Goal: Transaction & Acquisition: Book appointment/travel/reservation

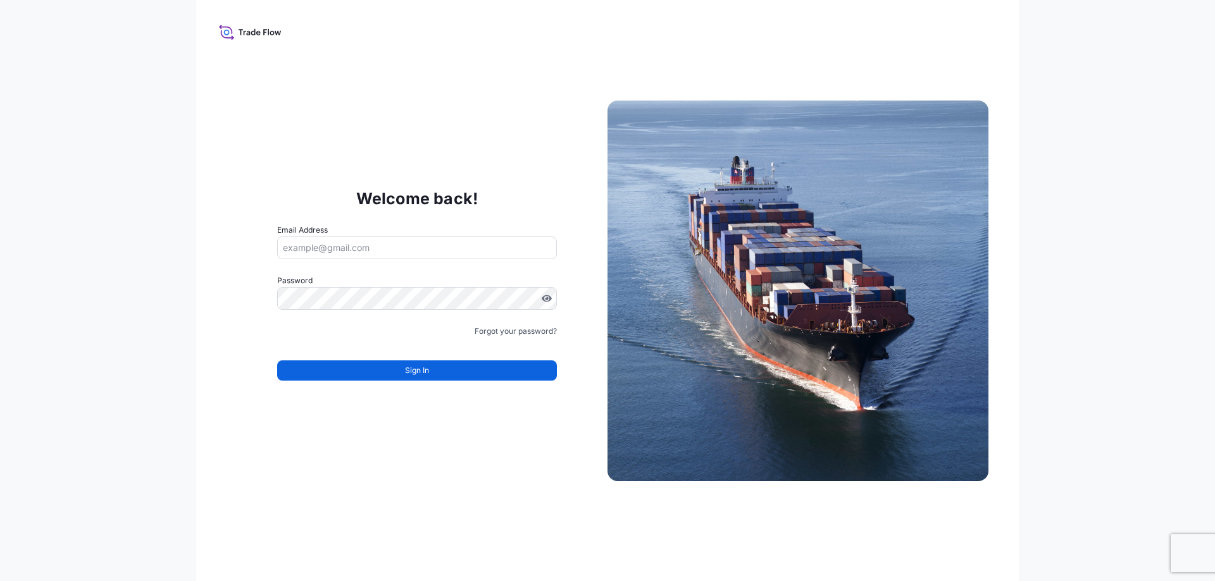
click at [366, 252] on input "Email Address" at bounding box center [417, 248] width 280 height 23
click at [313, 249] on input "Email Address" at bounding box center [417, 248] width 280 height 23
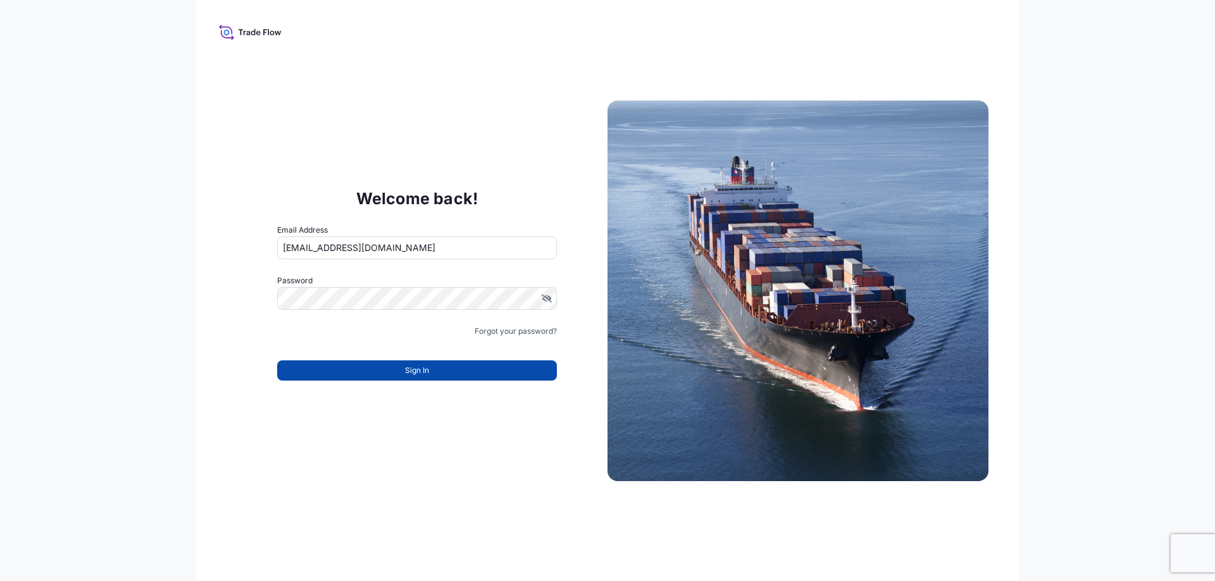
click at [418, 377] on button "Sign In" at bounding box center [417, 371] width 280 height 20
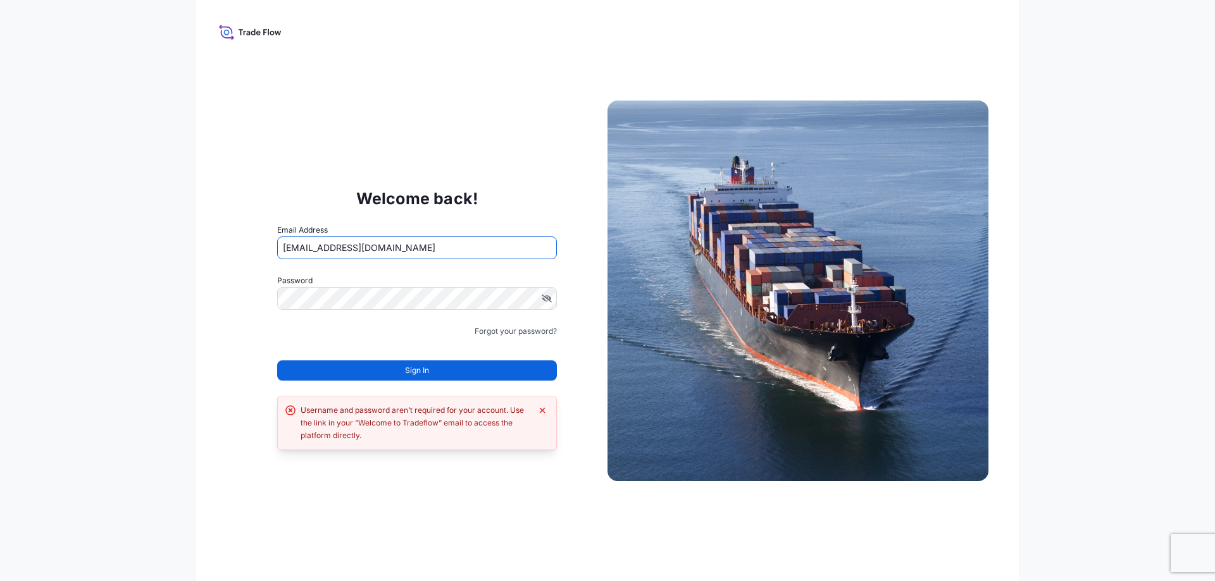
drag, startPoint x: 371, startPoint y: 252, endPoint x: 197, endPoint y: 246, distance: 173.4
click at [197, 246] on div "Welcome back! Email Address cheurley@lpart.fr Password Must include: Upper & lo…" at bounding box center [607, 290] width 822 height 581
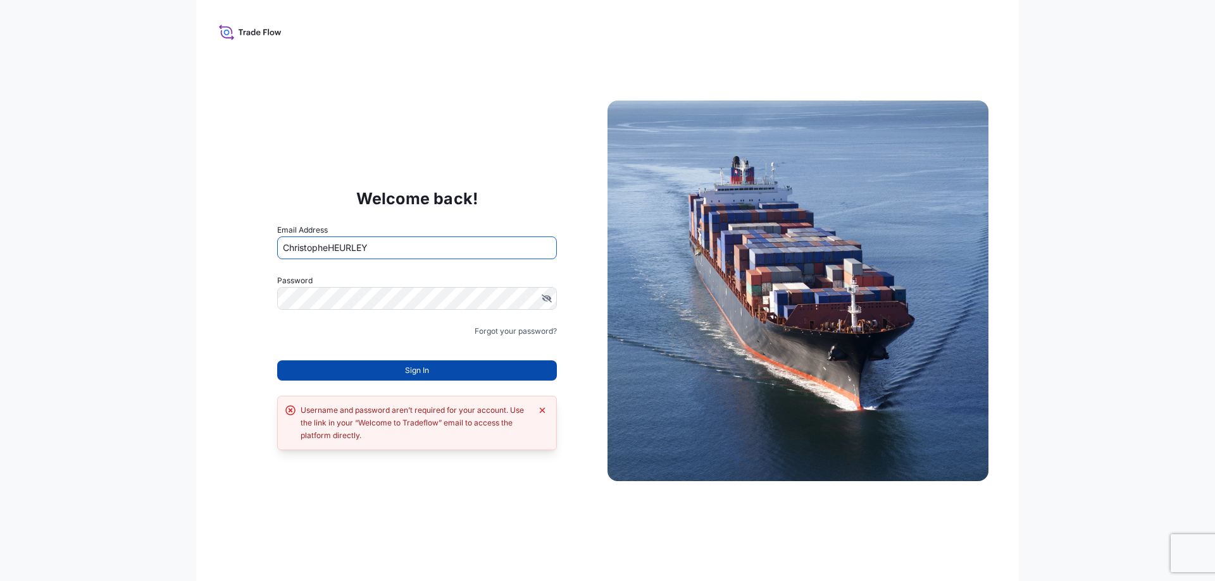
type input "ChristopheHEURLEY"
click at [415, 368] on span "Sign In" at bounding box center [417, 370] width 24 height 13
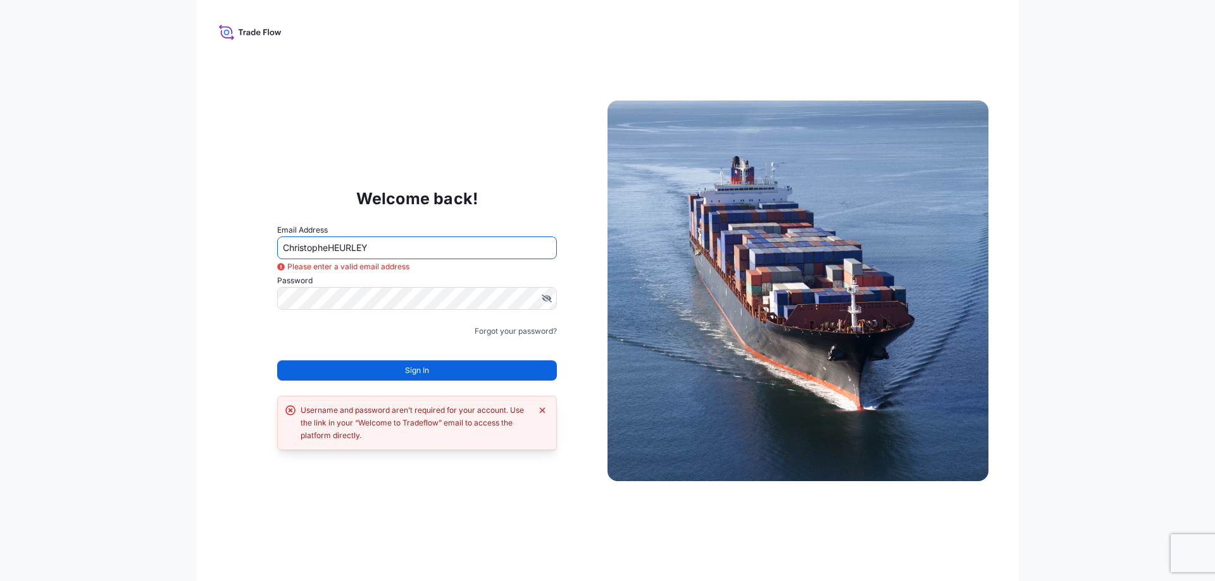
click at [236, 33] on icon at bounding box center [250, 32] width 63 height 18
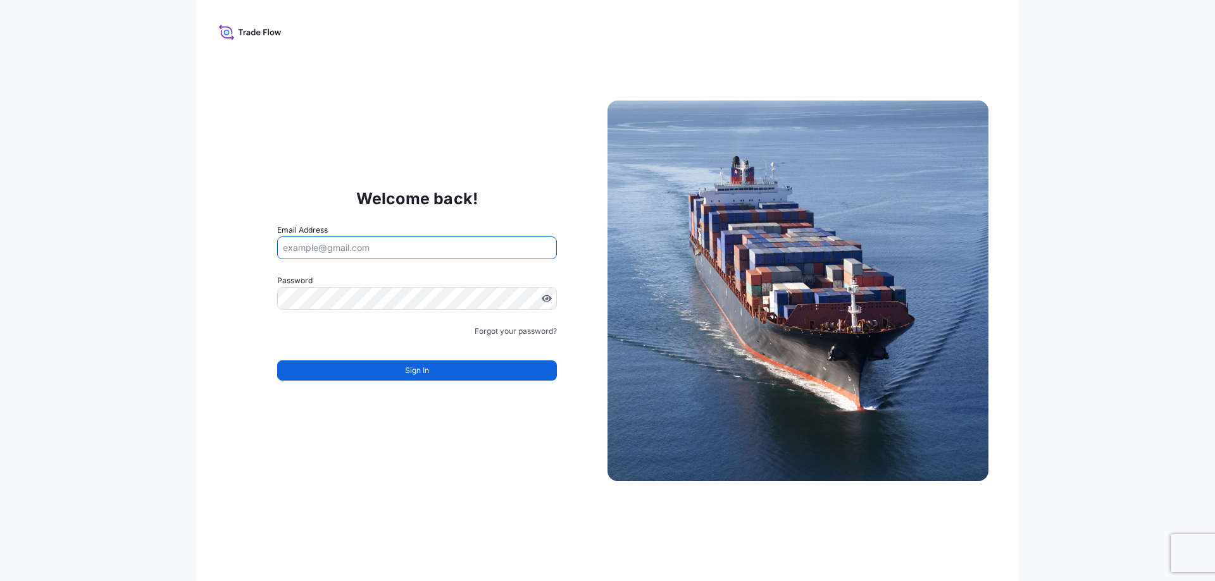
click at [342, 244] on input "Email Address" at bounding box center [417, 248] width 280 height 23
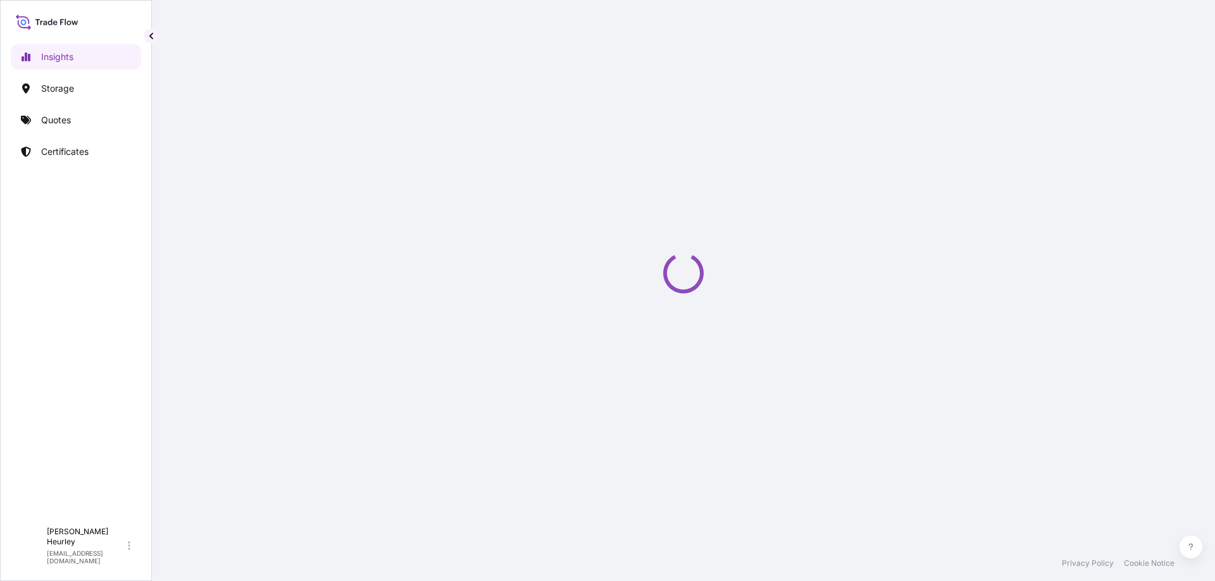
select select "2025"
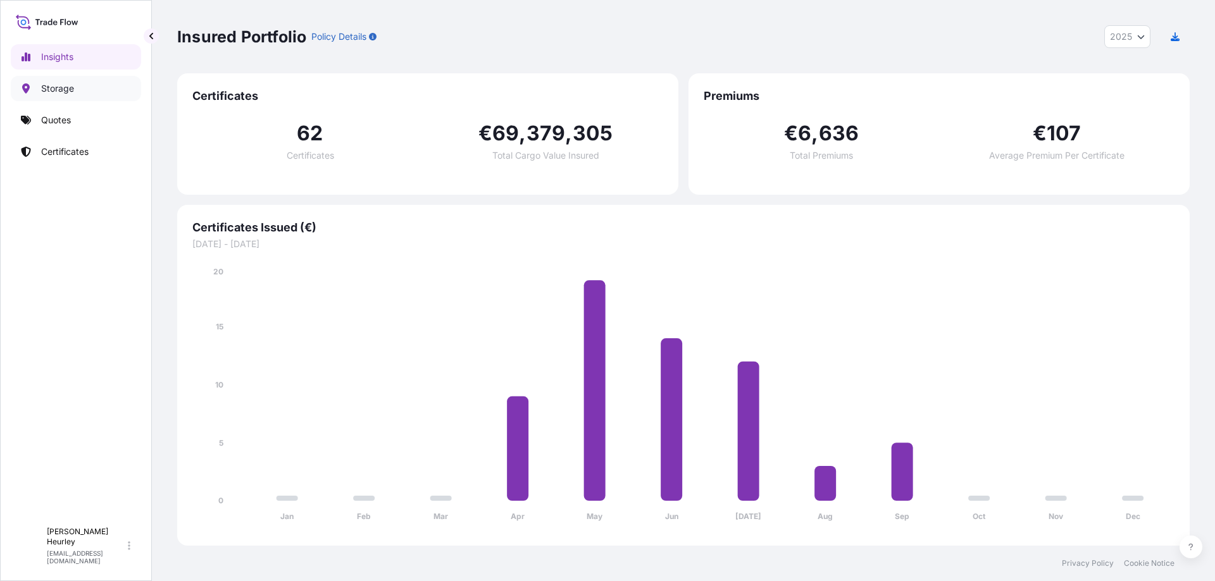
click at [51, 87] on p "Storage" at bounding box center [57, 88] width 33 height 13
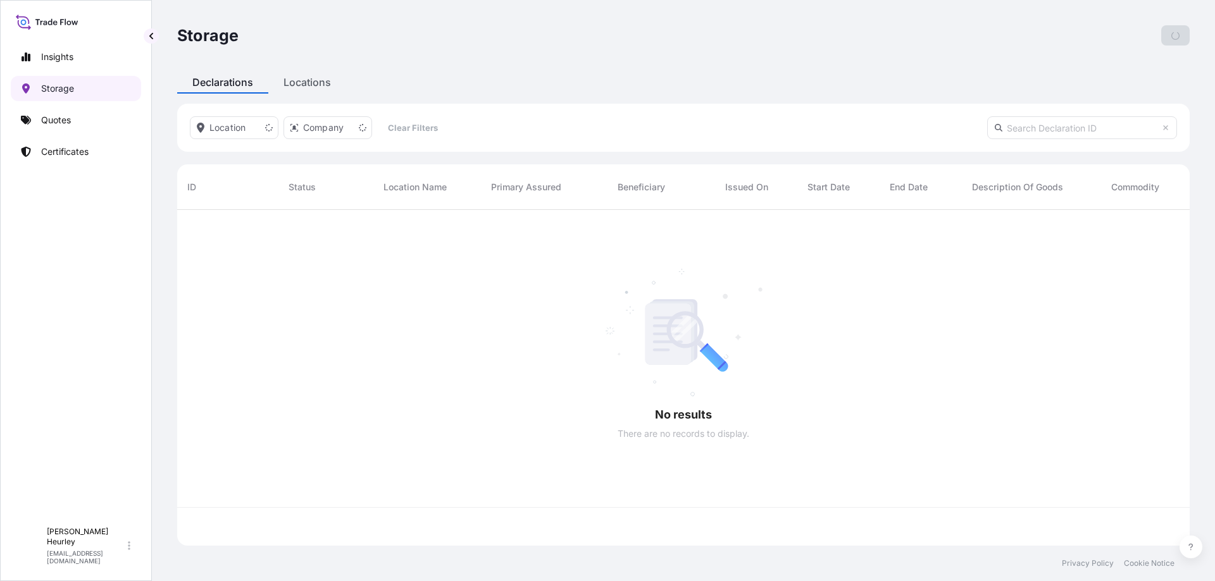
scroll to position [333, 1003]
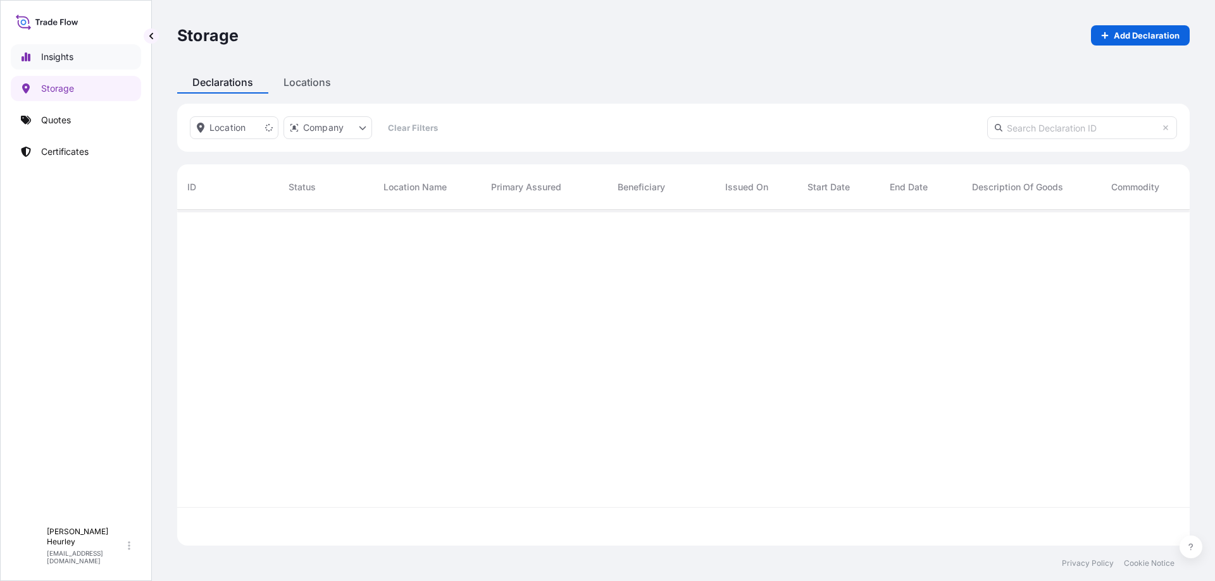
click at [35, 56] on link "Insights" at bounding box center [76, 56] width 130 height 25
select select "2025"
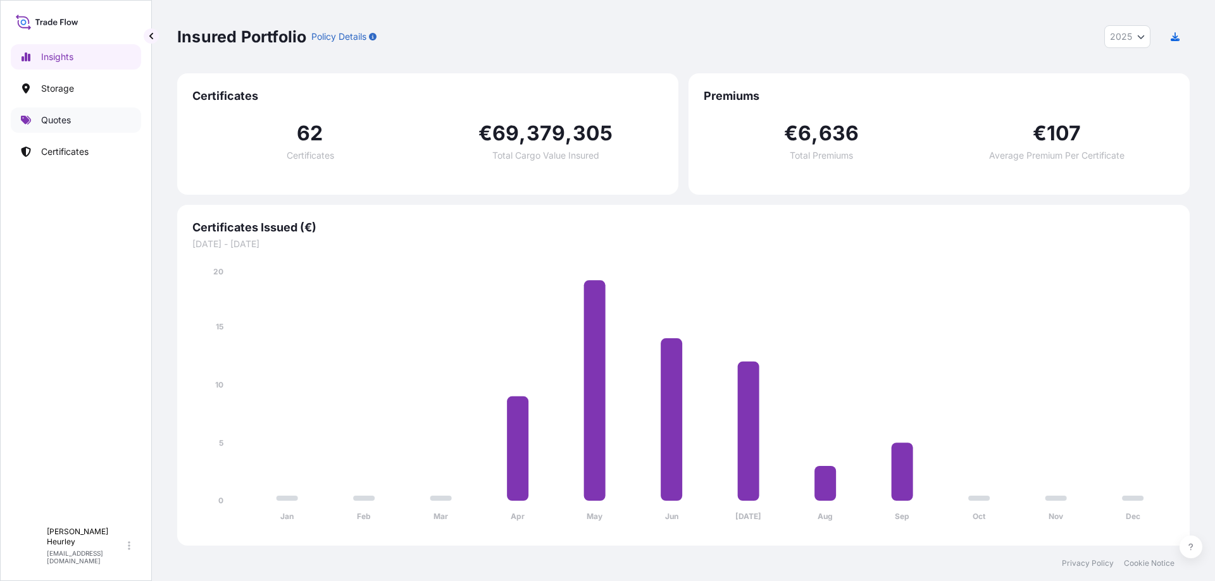
click at [32, 127] on link "Quotes" at bounding box center [76, 120] width 130 height 25
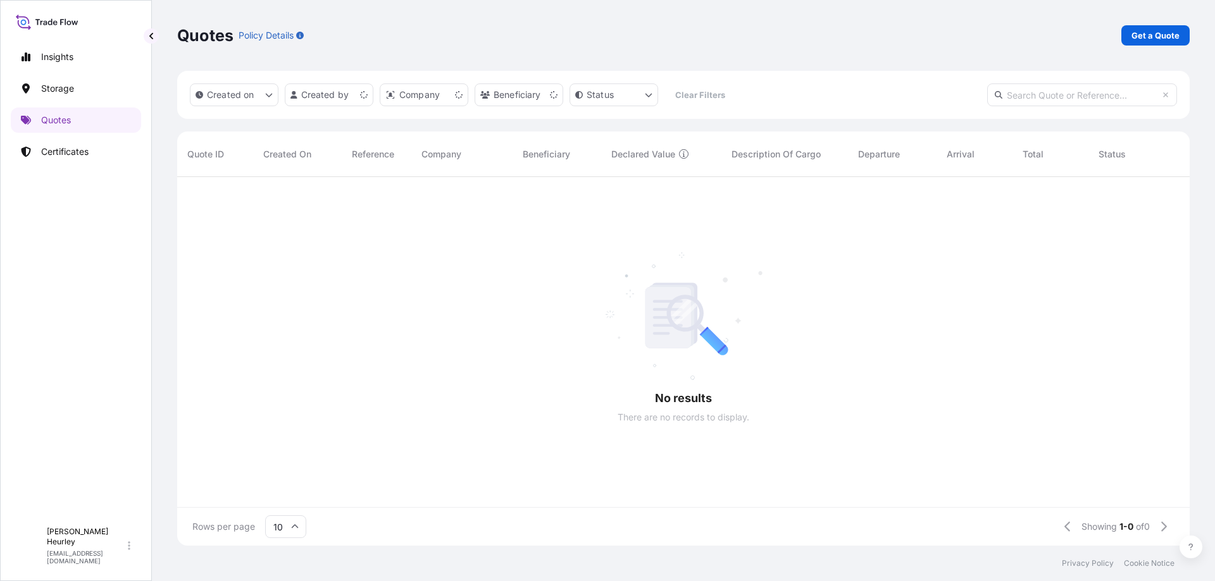
scroll to position [366, 1003]
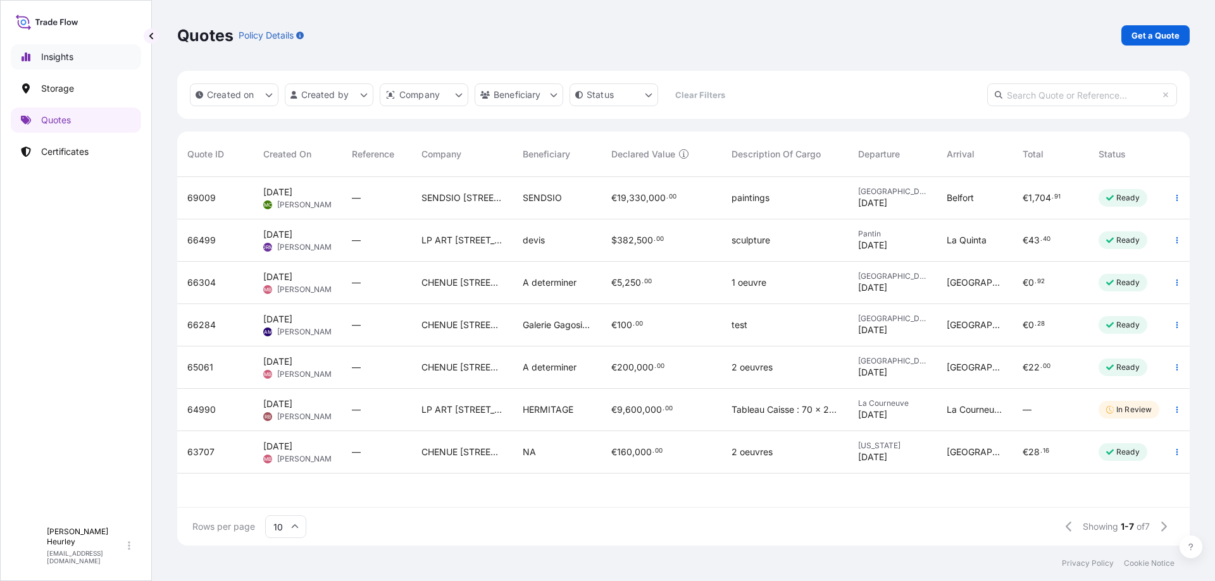
click at [41, 56] on p "Insights" at bounding box center [57, 57] width 32 height 13
select select "2025"
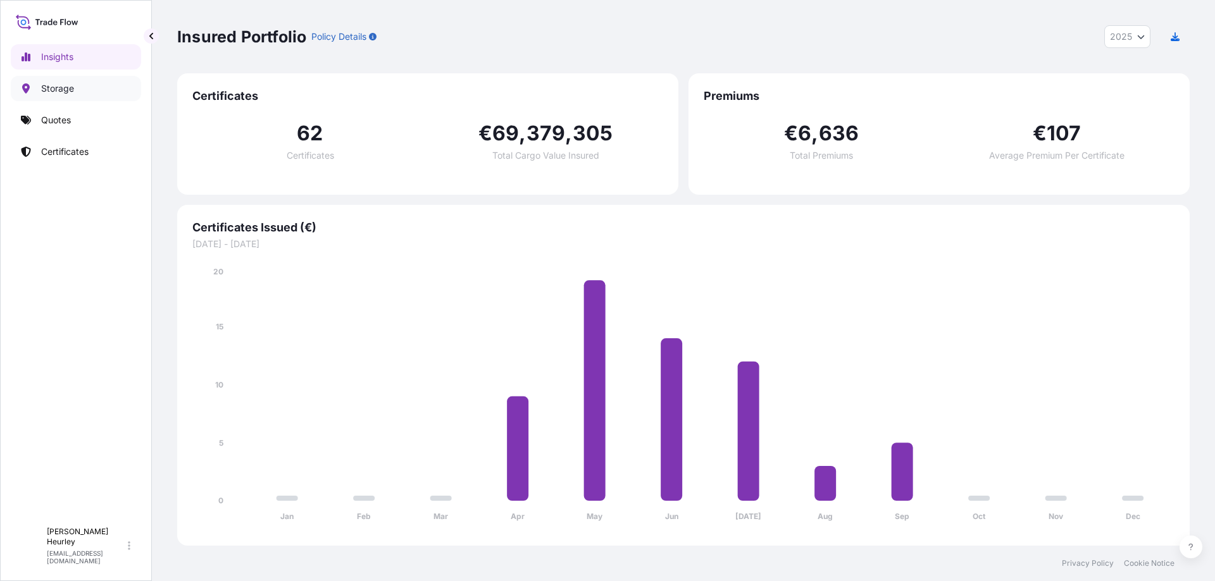
click at [62, 84] on p "Storage" at bounding box center [57, 88] width 33 height 13
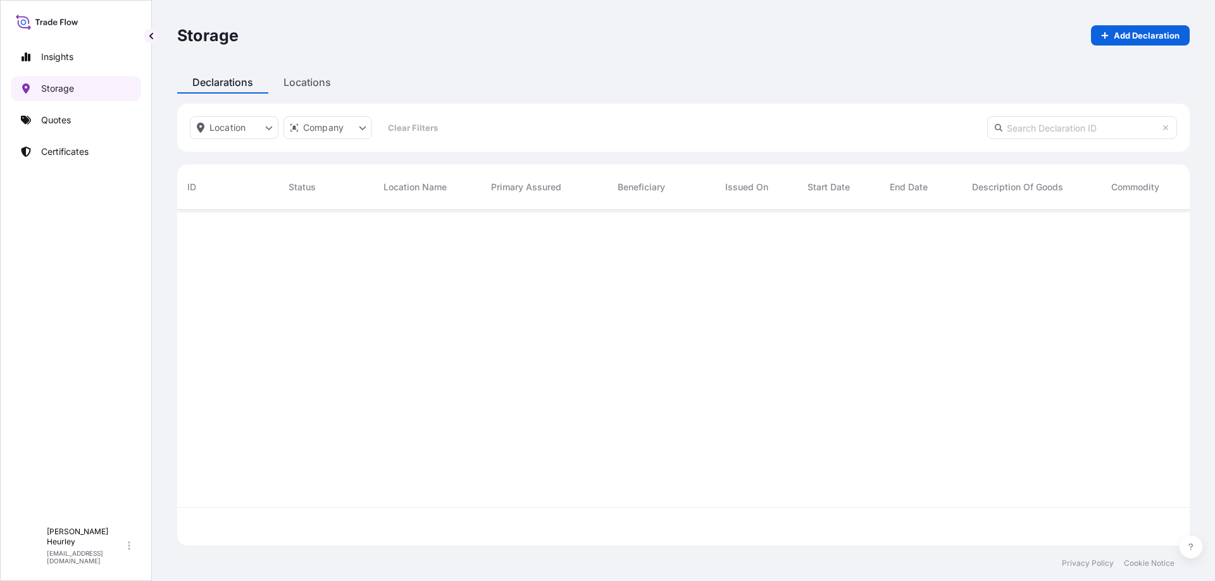
scroll to position [333, 1003]
click at [43, 120] on p "Quotes" at bounding box center [56, 120] width 30 height 13
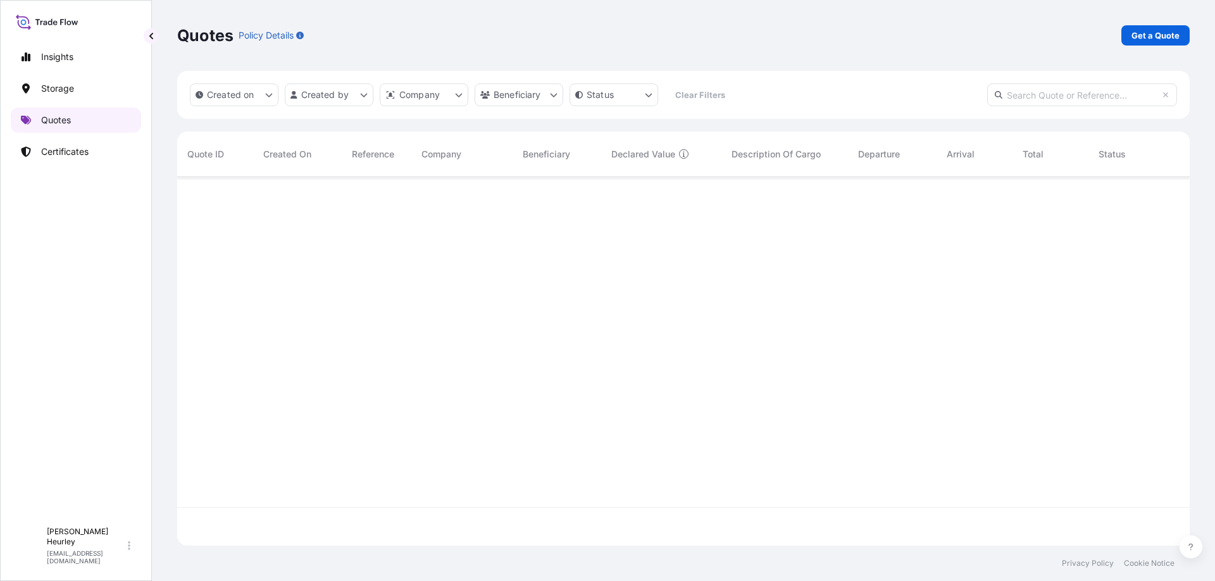
scroll to position [366, 1003]
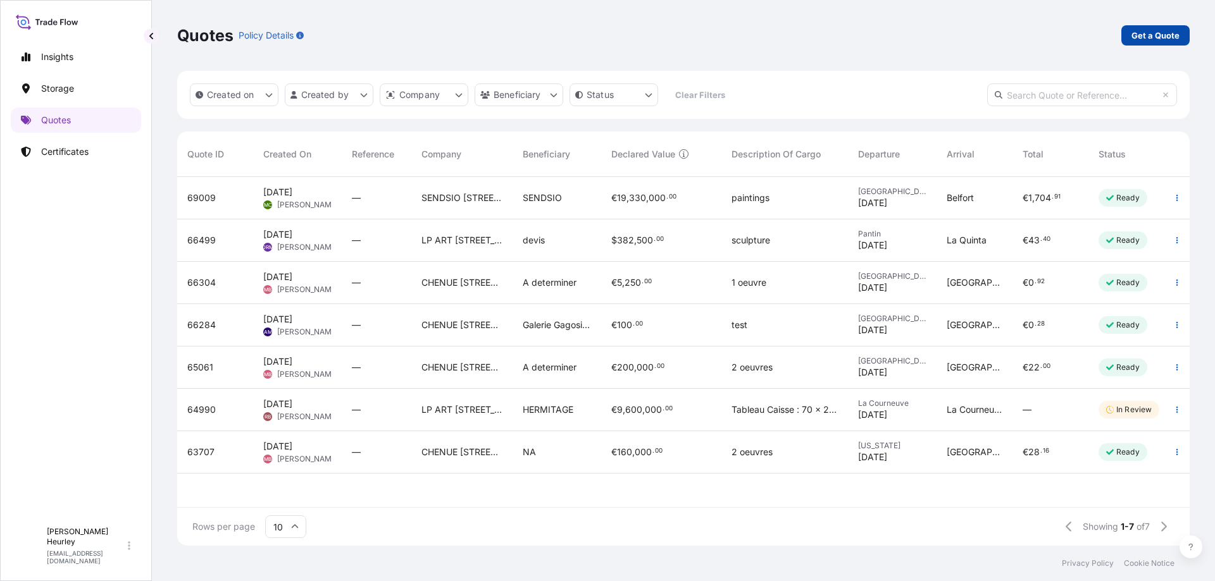
click at [1167, 32] on p "Get a Quote" at bounding box center [1155, 35] width 48 height 13
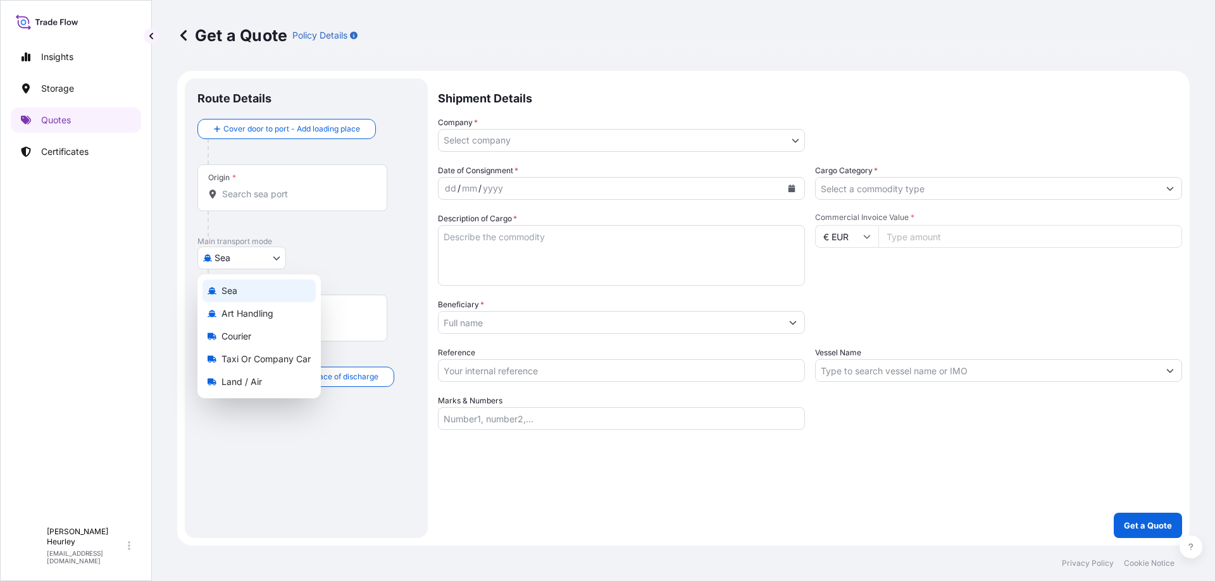
click at [250, 266] on body "Insights Storage Quotes Certificates C [PERSON_NAME] [EMAIL_ADDRESS][DOMAIN_NAM…" at bounding box center [607, 290] width 1215 height 581
click at [247, 381] on span "Land / Air" at bounding box center [241, 382] width 40 height 13
select select "Land / Air"
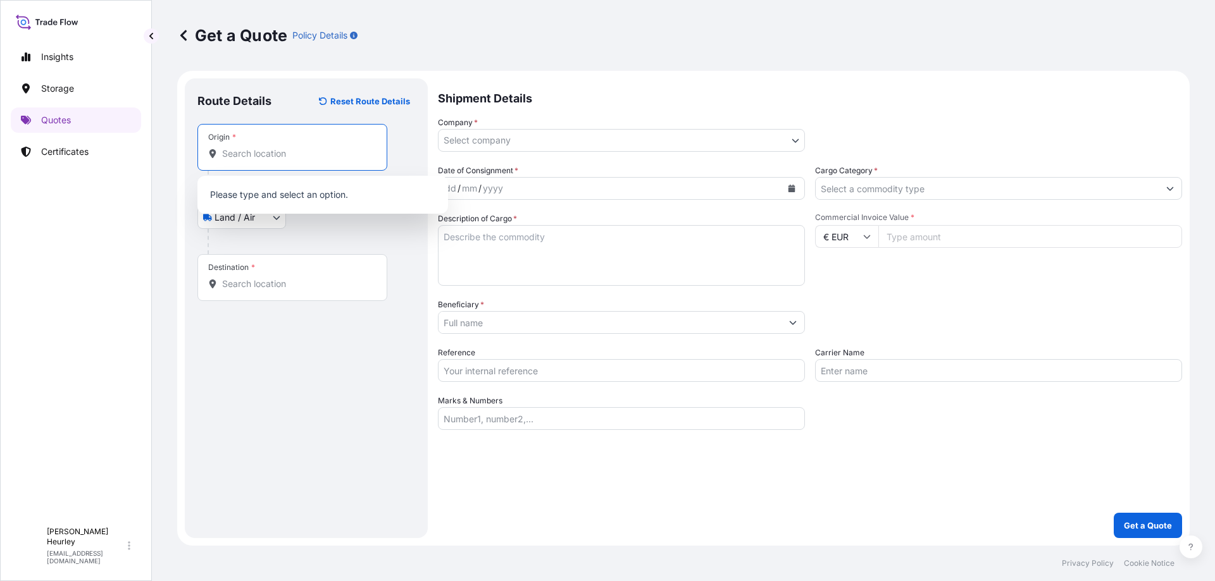
click at [283, 158] on input "Origin *" at bounding box center [296, 153] width 149 height 13
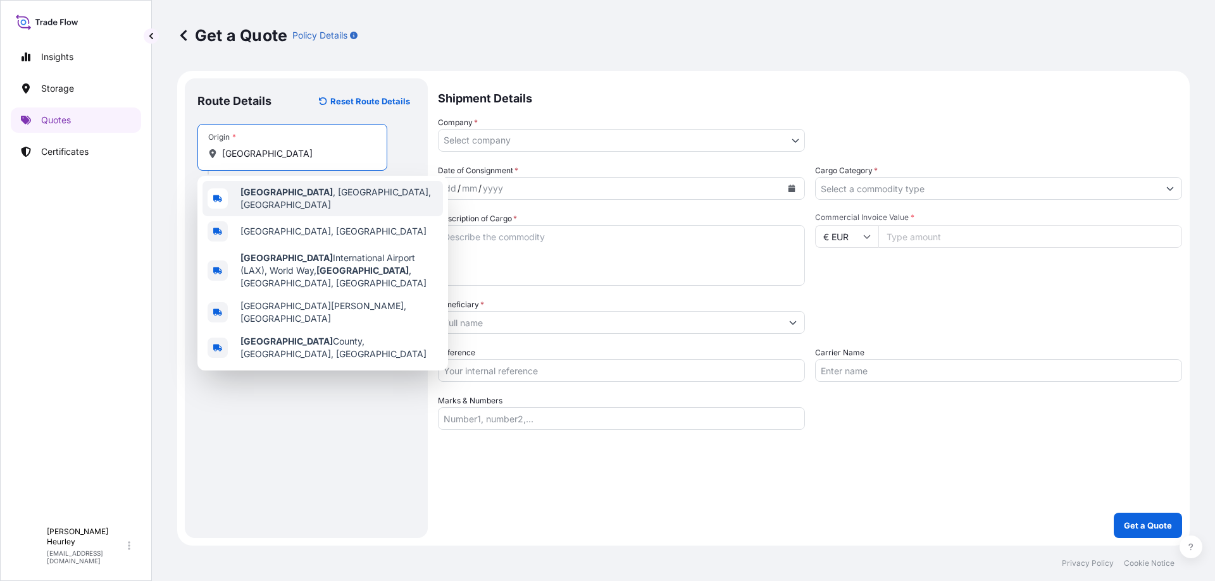
click at [289, 201] on span "[GEOGRAPHIC_DATA] , [GEOGRAPHIC_DATA], [GEOGRAPHIC_DATA]" at bounding box center [338, 198] width 197 height 25
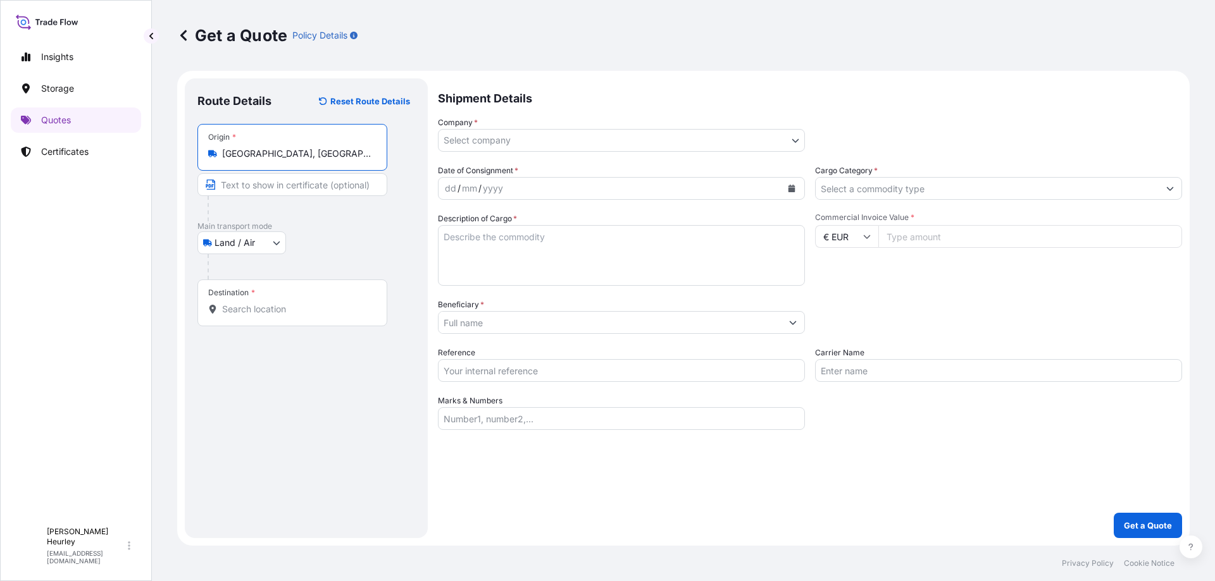
type input "[GEOGRAPHIC_DATA], [GEOGRAPHIC_DATA], [GEOGRAPHIC_DATA]"
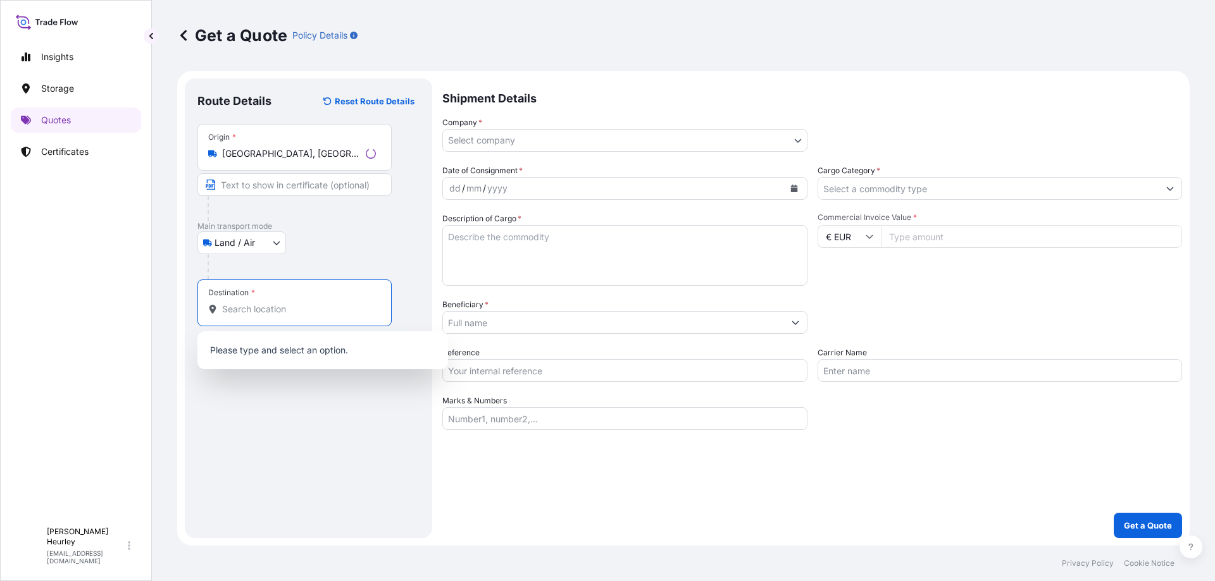
click at [264, 309] on input "Destination *" at bounding box center [299, 309] width 154 height 13
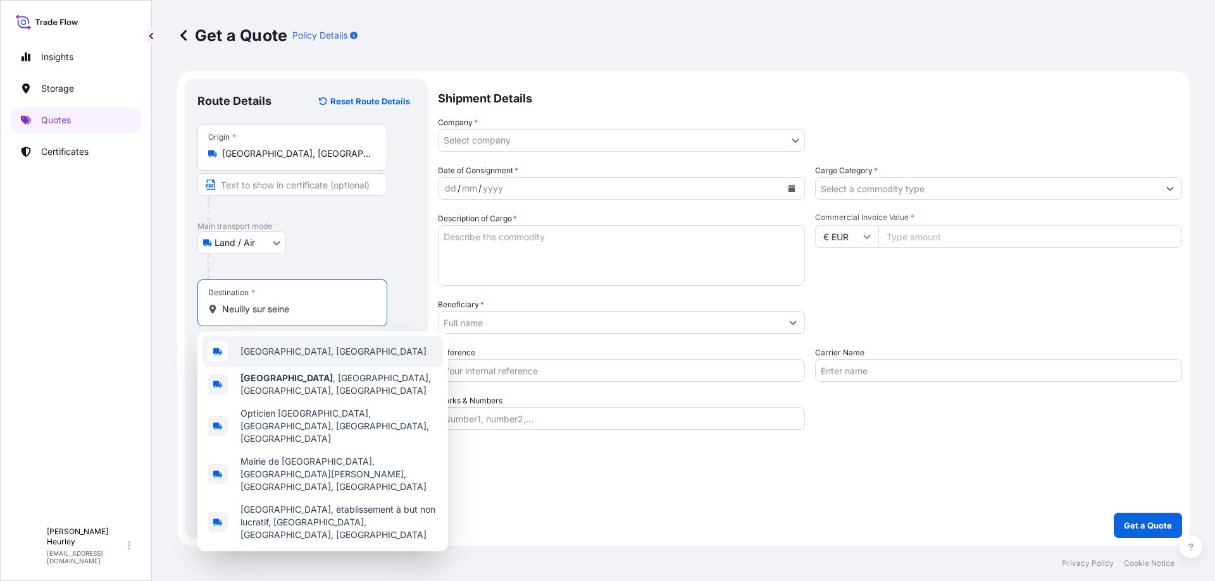
click at [296, 349] on span "[GEOGRAPHIC_DATA], [GEOGRAPHIC_DATA]" at bounding box center [333, 351] width 186 height 13
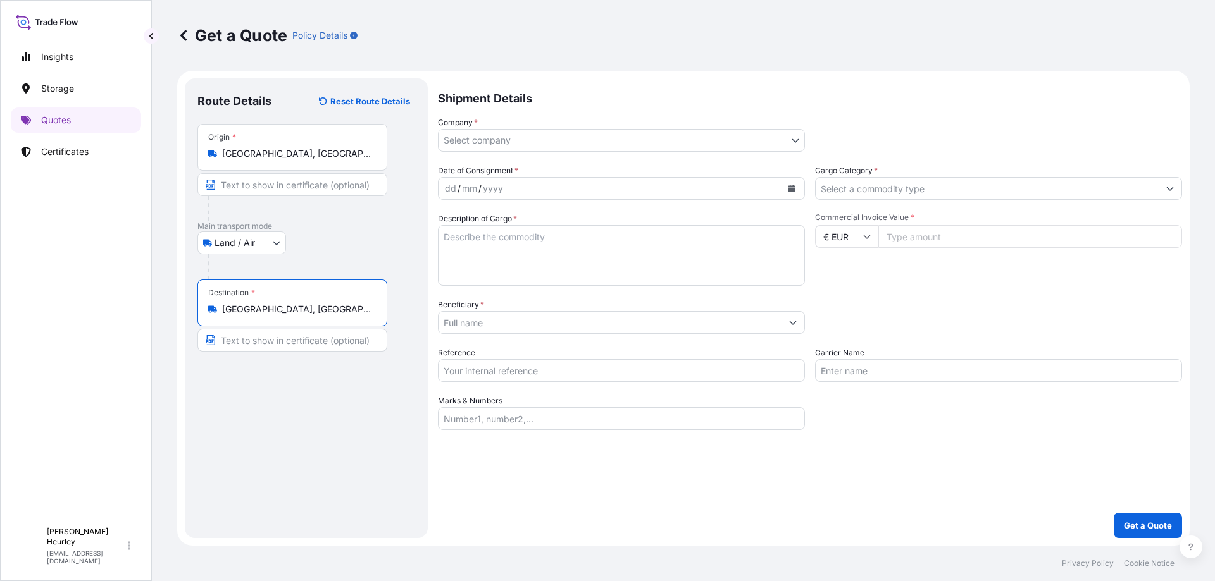
type input "[GEOGRAPHIC_DATA], [GEOGRAPHIC_DATA]"
click at [512, 143] on body "0 options available. 5 options available. 1 option available. 0 options availab…" at bounding box center [607, 290] width 1215 height 581
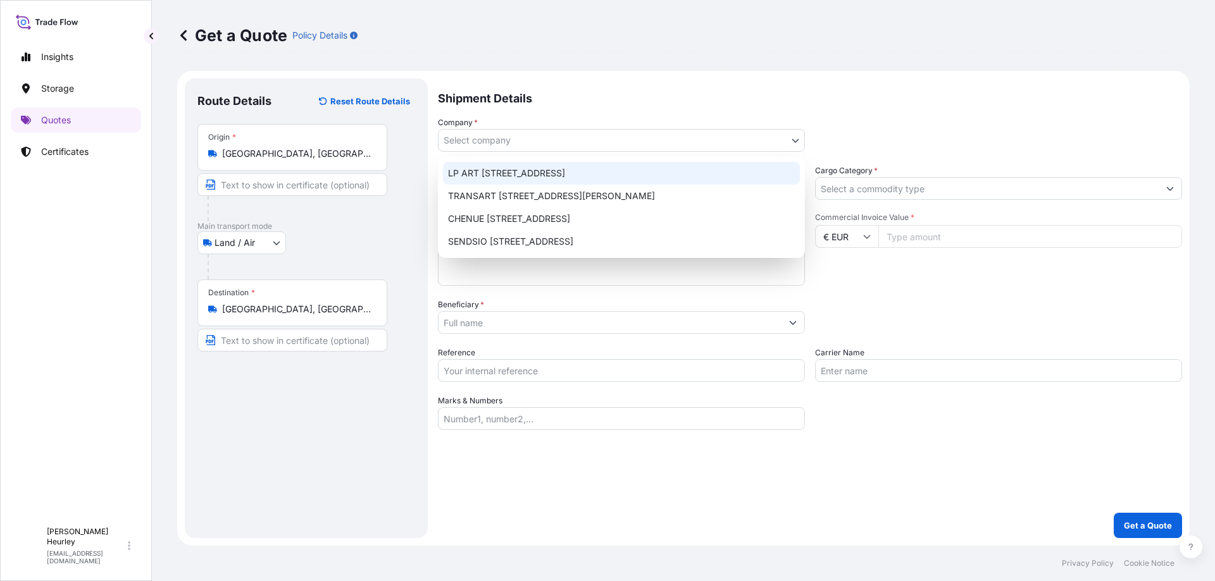
click at [497, 176] on div "LP ART [STREET_ADDRESS]" at bounding box center [621, 173] width 357 height 23
select select "31995"
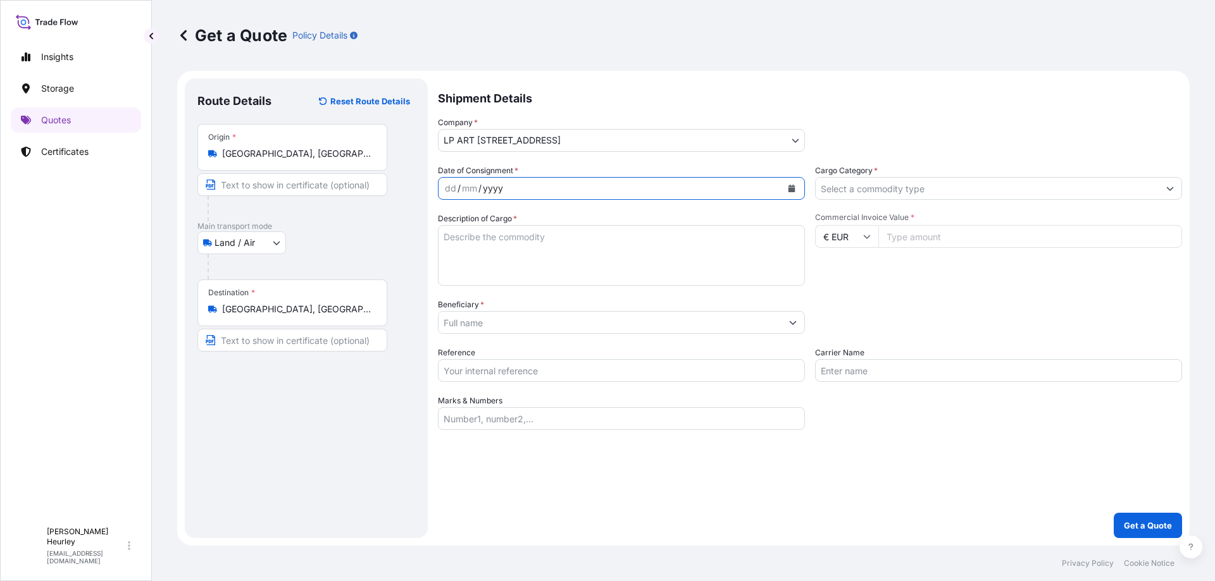
click at [481, 191] on div "yyyy" at bounding box center [492, 188] width 23 height 15
click at [449, 192] on div "dd" at bounding box center [450, 188] width 14 height 15
click at [536, 252] on textarea "Description of Cargo *" at bounding box center [621, 255] width 367 height 61
type textarea "1 lamp by [PERSON_NAME]"
click at [876, 185] on input "Cargo Category *" at bounding box center [987, 188] width 343 height 23
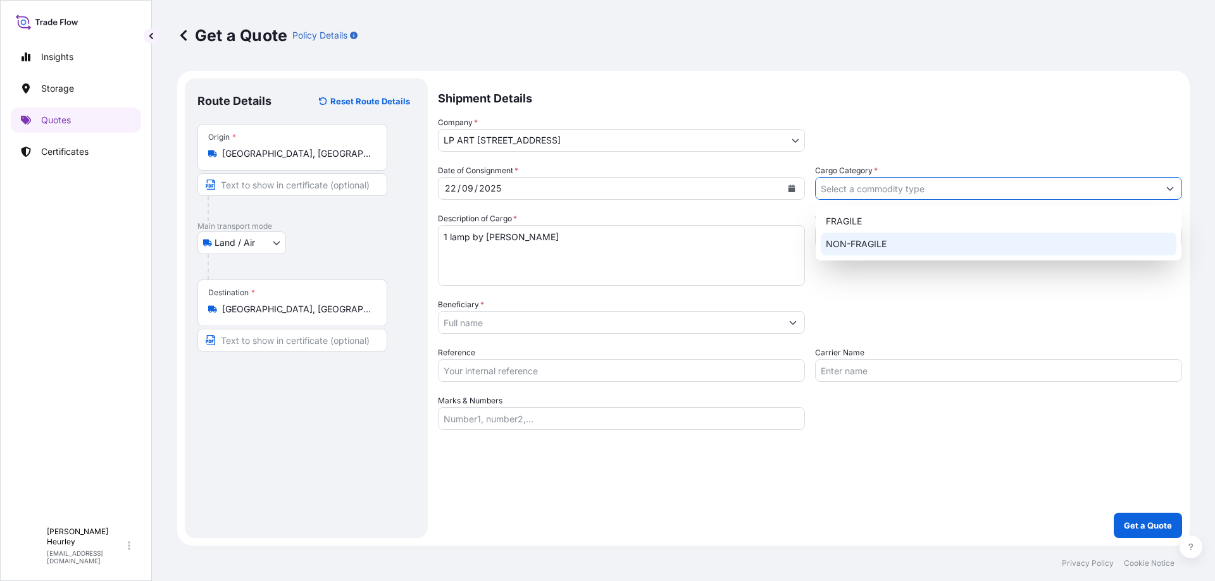
click at [855, 238] on div "NON-FRAGILE" at bounding box center [999, 244] width 356 height 23
type input "NON-FRAGILE"
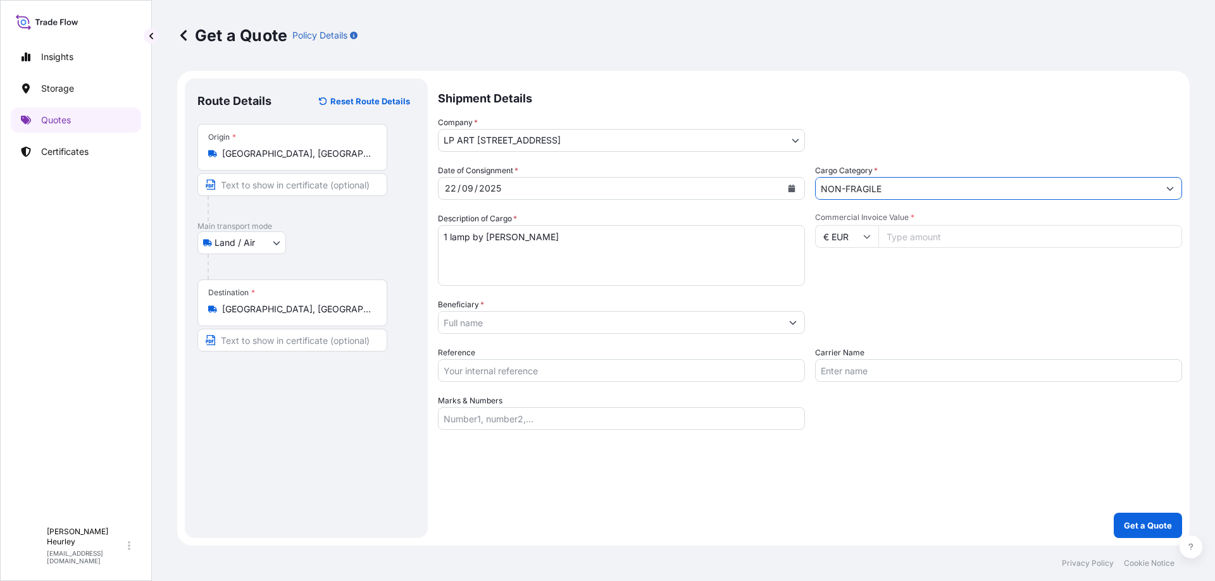
click at [553, 321] on input "Beneficiary *" at bounding box center [609, 322] width 343 height 23
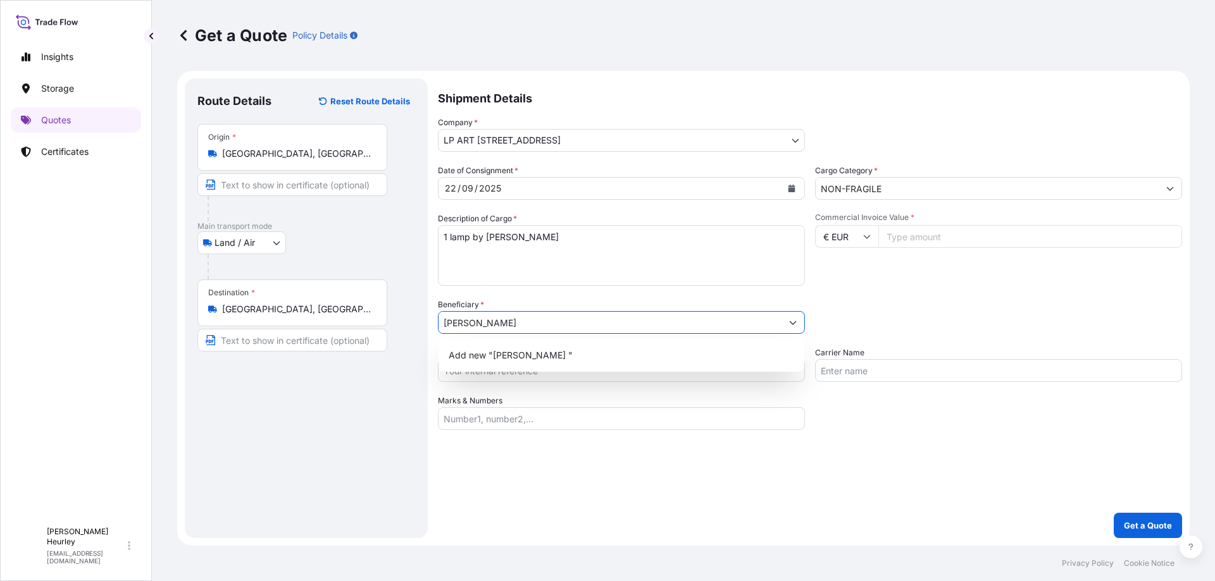
drag, startPoint x: 516, startPoint y: 328, endPoint x: 427, endPoint y: 328, distance: 89.2
click at [427, 328] on form "Route Details Reset Route Details Place of loading Road / [GEOGRAPHIC_DATA] / I…" at bounding box center [683, 308] width 1012 height 475
type input "[PERSON_NAME] & Raimbert"
click at [521, 297] on div "Date of Consignment * [DATE] Cargo Category * NON-FRAGILE Description of Cargo …" at bounding box center [810, 297] width 744 height 266
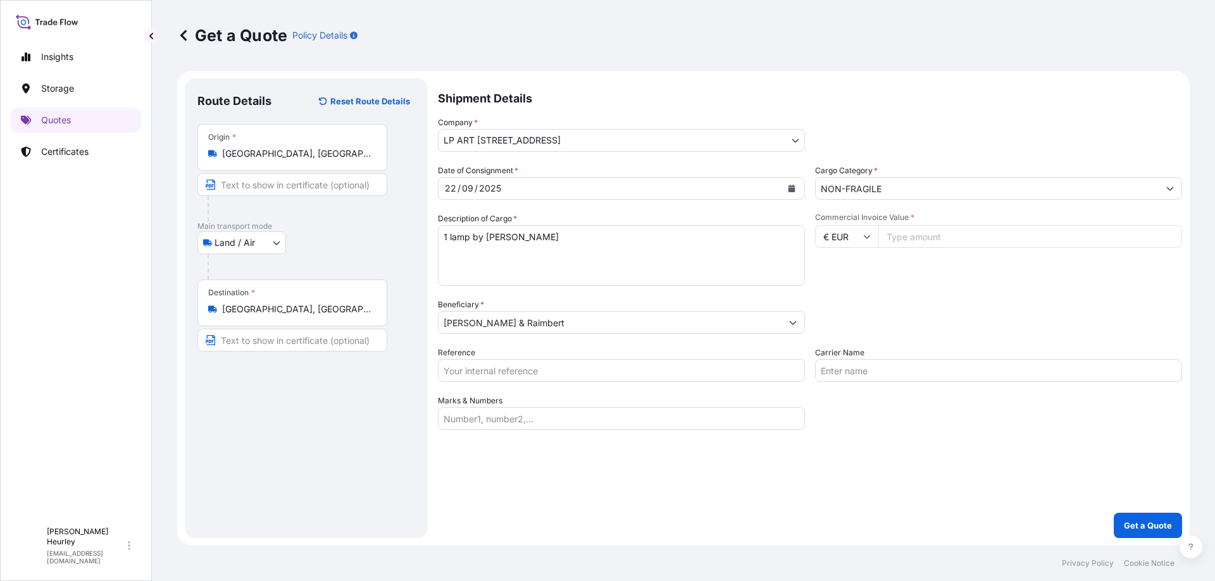
click at [549, 383] on div "Date of Consignment * [DATE] Cargo Category * NON-FRAGILE Description of Cargo …" at bounding box center [810, 297] width 744 height 266
click at [540, 371] on input "Reference" at bounding box center [621, 370] width 367 height 23
click at [483, 372] on input "[DOMAIN_NAME]" at bounding box center [621, 370] width 367 height 23
click at [468, 371] on input "[DOMAIN_NAME]" at bounding box center [621, 370] width 367 height 23
type input "[DOMAIN_NAME]"
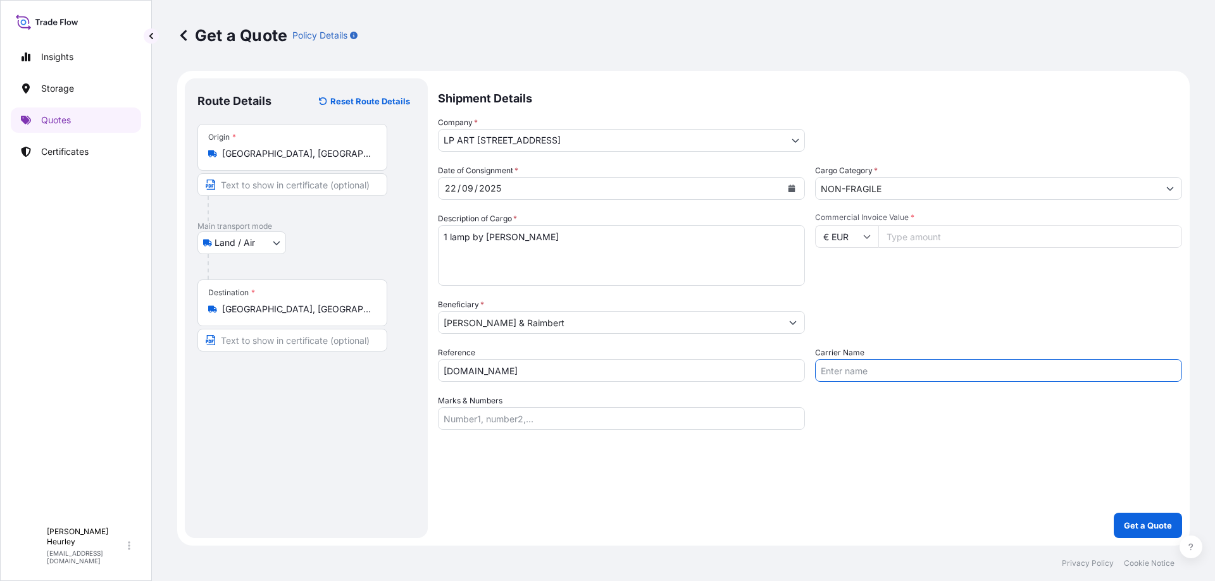
click at [871, 366] on input "Carrier Name" at bounding box center [998, 370] width 367 height 23
type input "LP ART"
click at [926, 235] on input "Commercial Invoice Value *" at bounding box center [1030, 236] width 304 height 23
type input "160000"
click at [869, 232] on input "€ EUR" at bounding box center [846, 236] width 63 height 23
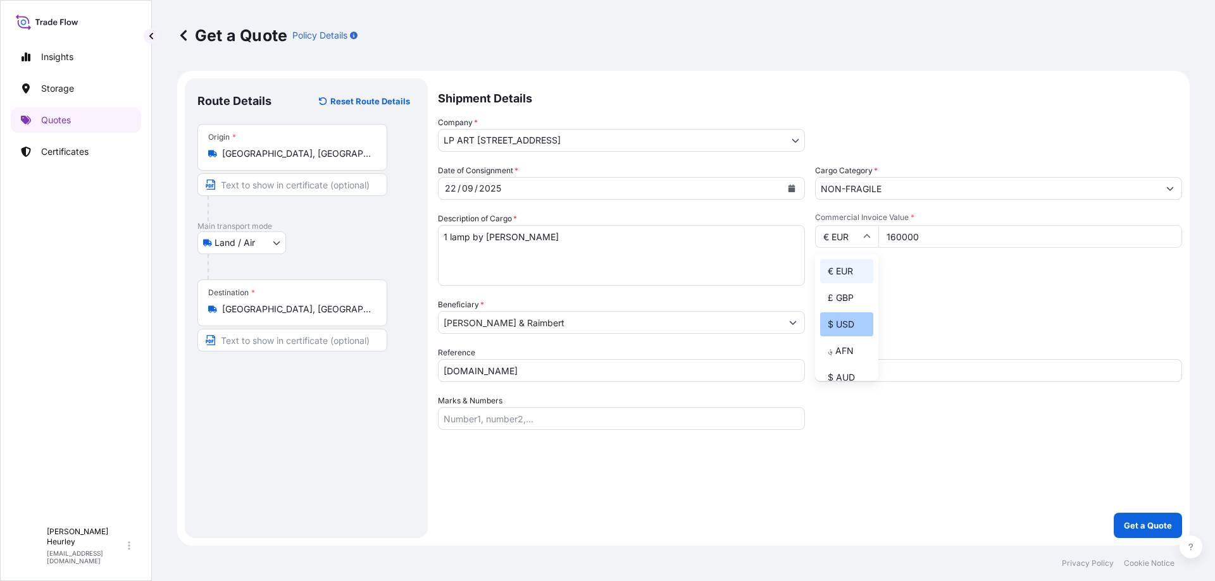
click at [850, 326] on div "$ USD" at bounding box center [846, 325] width 53 height 24
type input "$ USD"
click at [1159, 522] on p "Get a Quote" at bounding box center [1148, 525] width 48 height 13
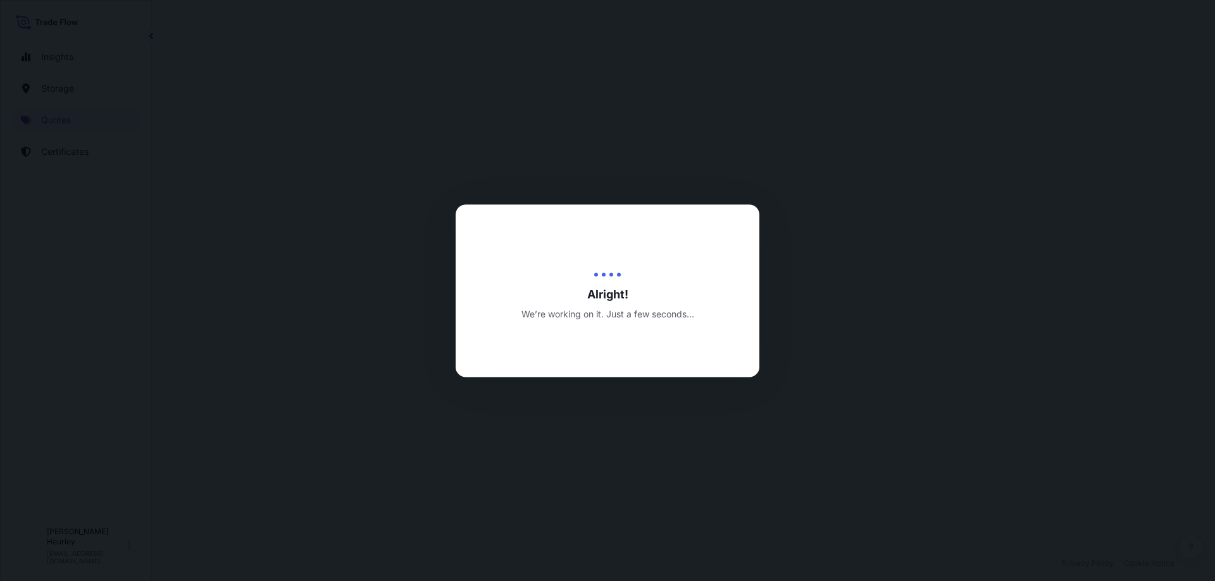
select select "Land / Air"
select select "31995"
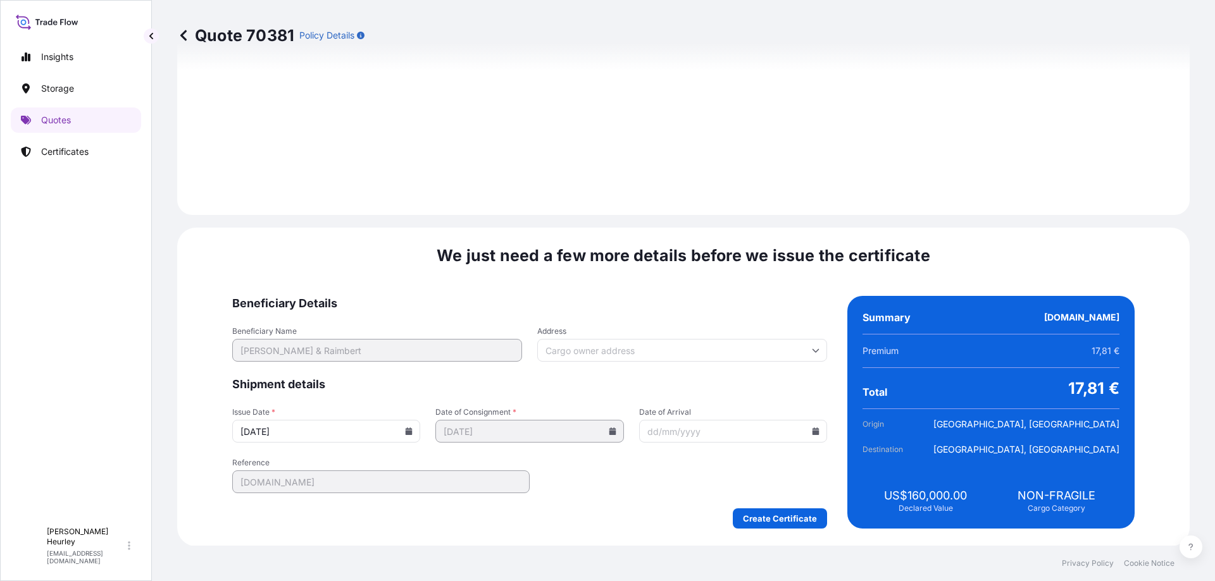
scroll to position [1301, 0]
click at [615, 348] on input "Address" at bounding box center [682, 349] width 290 height 23
click at [619, 385] on div "Please type and select an option" at bounding box center [677, 386] width 221 height 31
click at [608, 390] on div "Please type and select an option" at bounding box center [677, 386] width 221 height 31
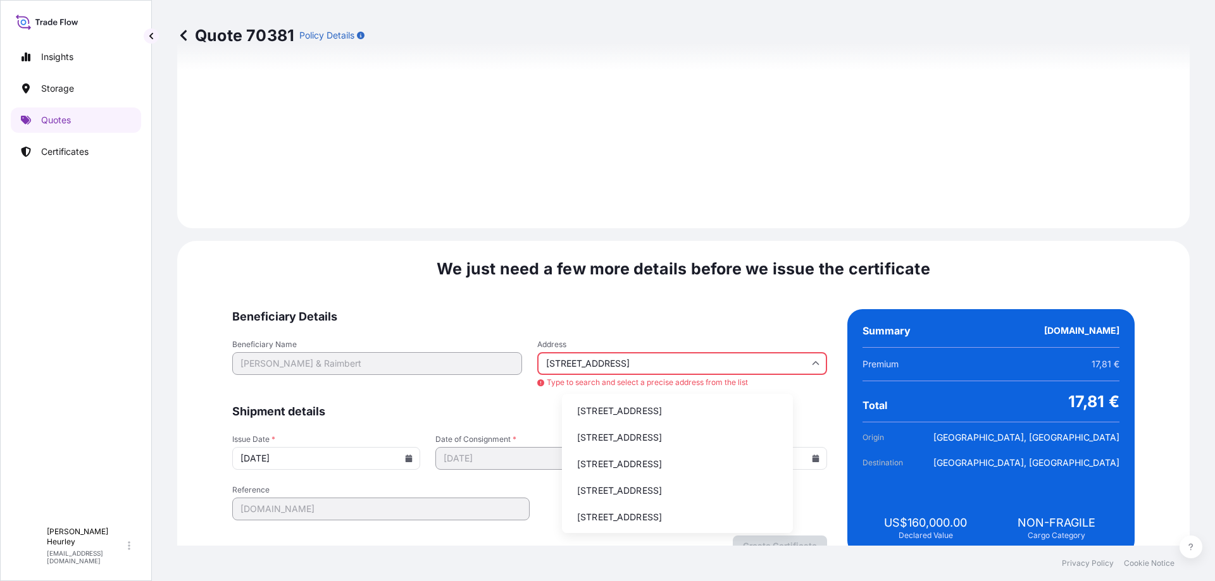
click at [629, 413] on li "[STREET_ADDRESS]" at bounding box center [677, 411] width 221 height 24
type input "[STREET_ADDRESS]"
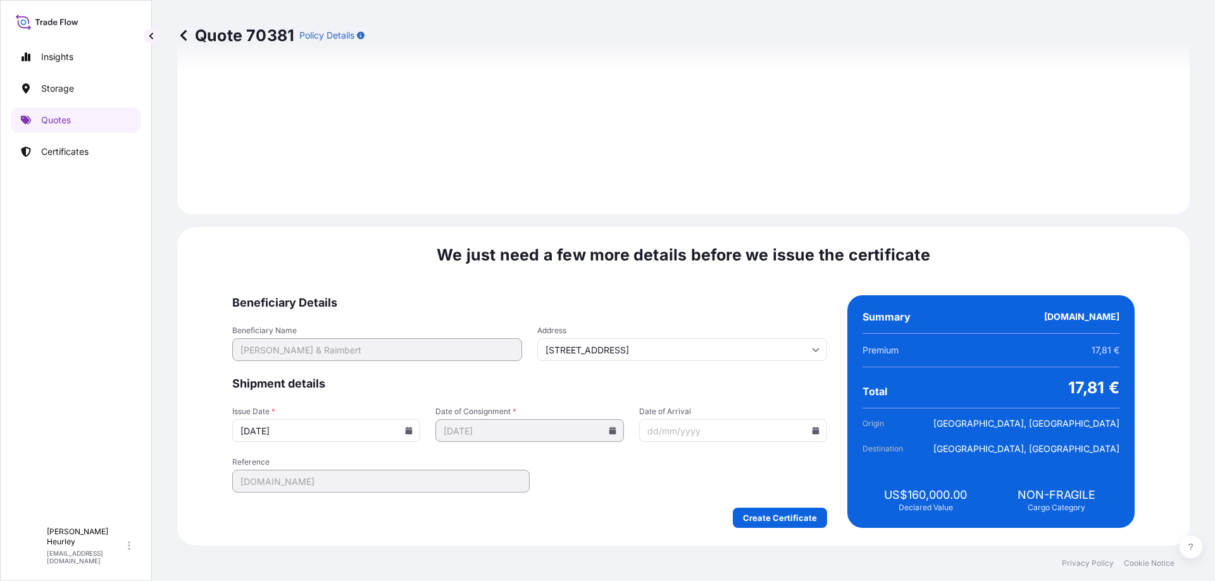
click at [374, 430] on input "[DATE]" at bounding box center [326, 430] width 188 height 23
click at [718, 435] on input "Date of Arrival" at bounding box center [733, 430] width 188 height 23
click at [812, 432] on icon at bounding box center [815, 431] width 7 height 8
click at [805, 220] on icon at bounding box center [804, 218] width 5 height 8
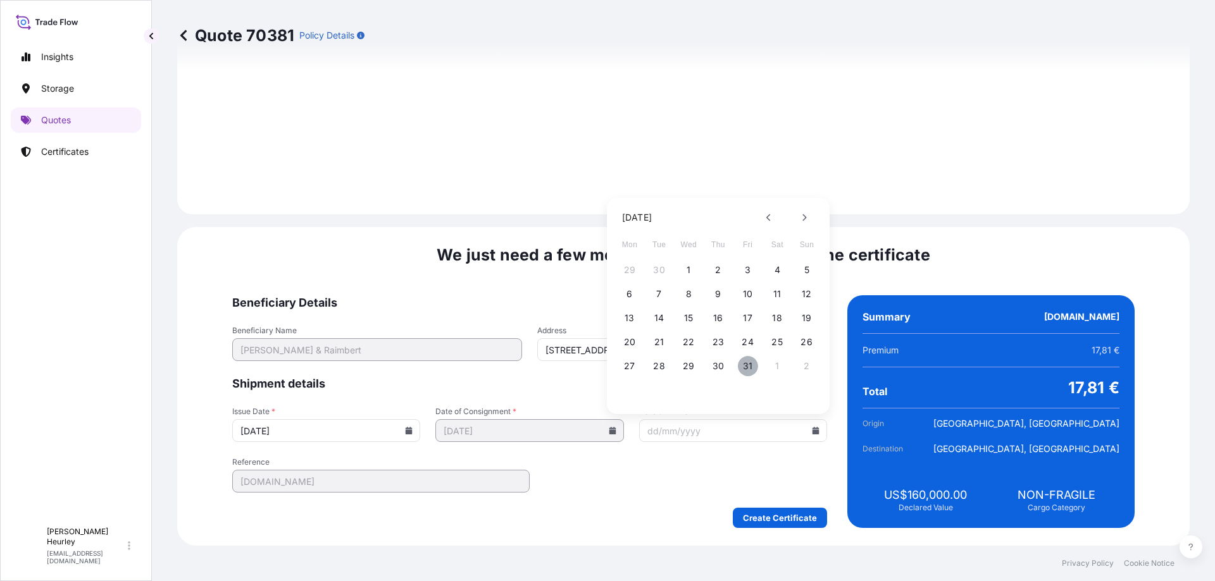
click at [742, 364] on button "31" at bounding box center [748, 366] width 20 height 20
type input "[DATE]"
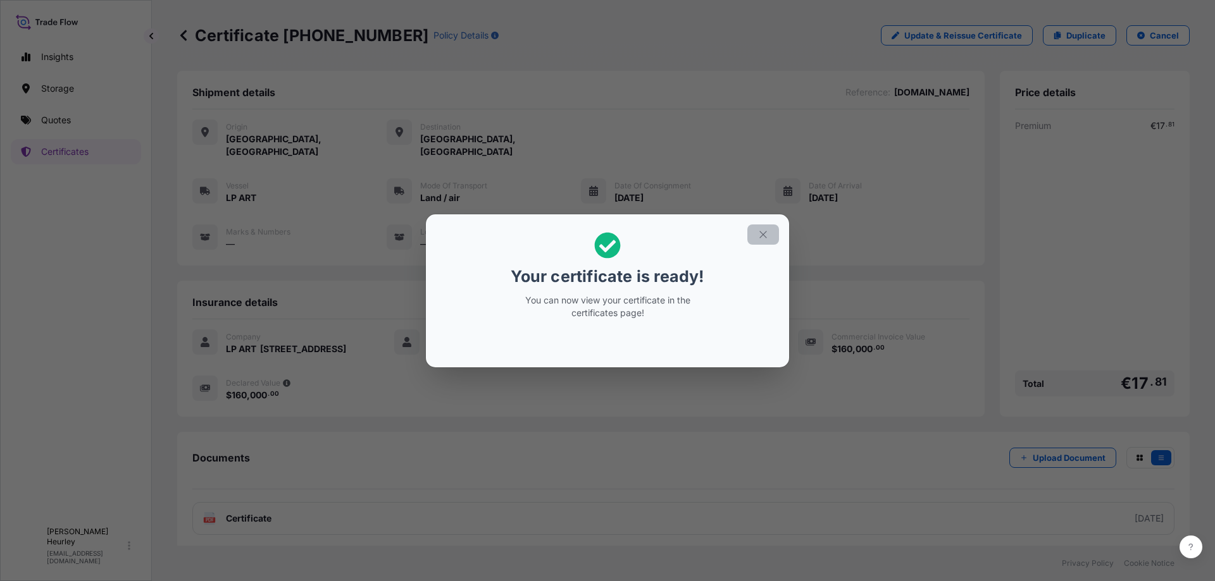
click at [764, 239] on icon "button" at bounding box center [762, 234] width 11 height 11
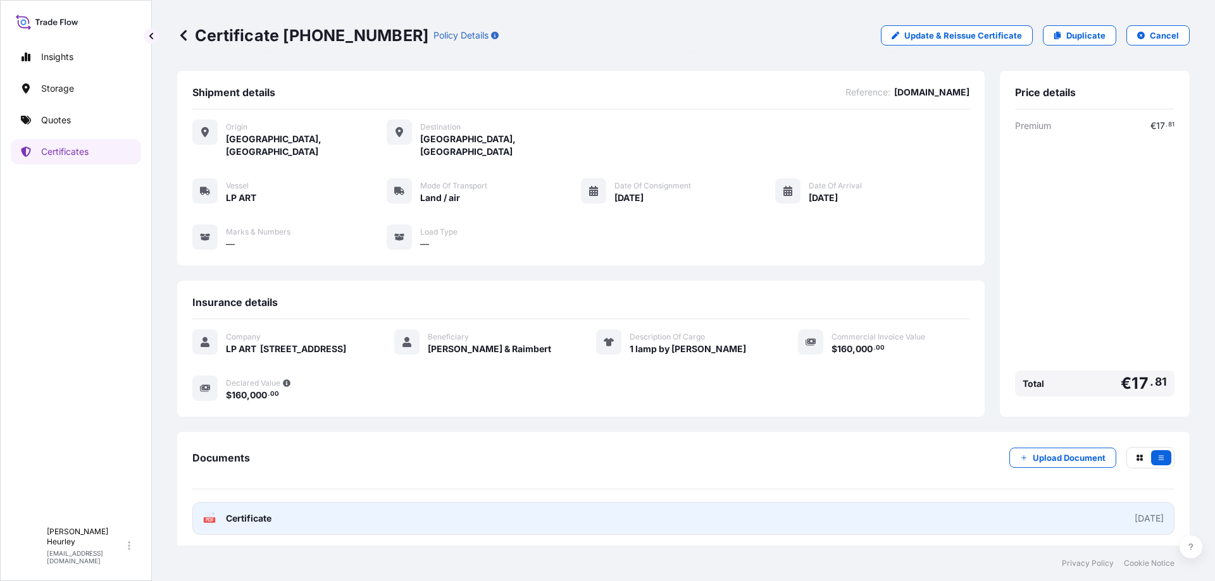
click at [386, 519] on link "PDF Certificate [DATE]" at bounding box center [683, 518] width 982 height 33
